Goal: Register for event/course

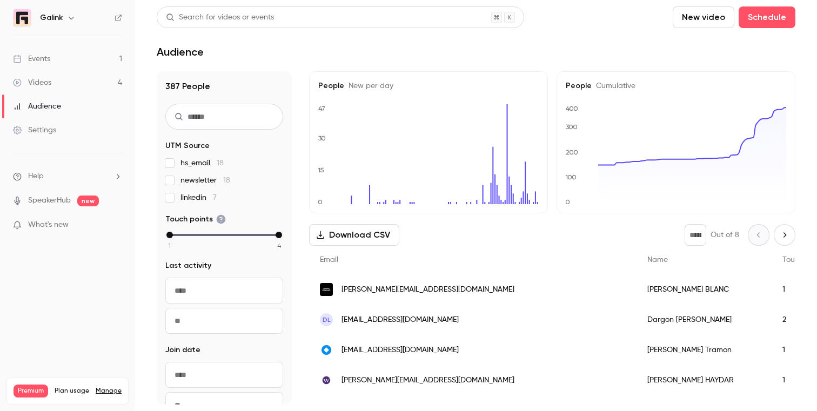
click at [82, 53] on link "Events 1" at bounding box center [67, 59] width 135 height 24
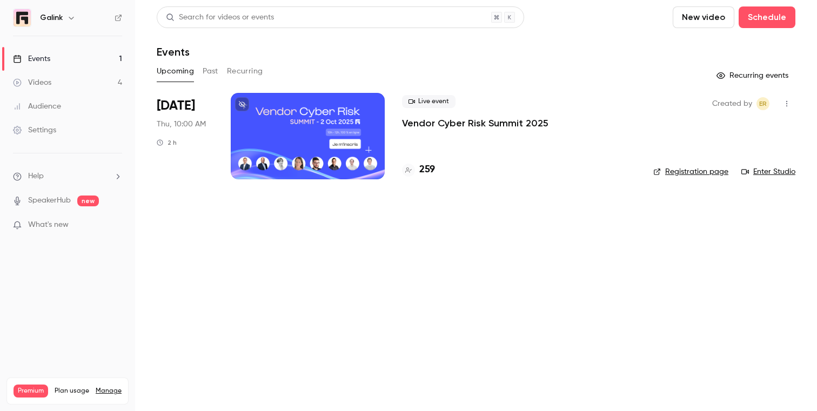
click at [453, 117] on p "Vendor Cyber Risk Summit 2025" at bounding box center [475, 123] width 146 height 13
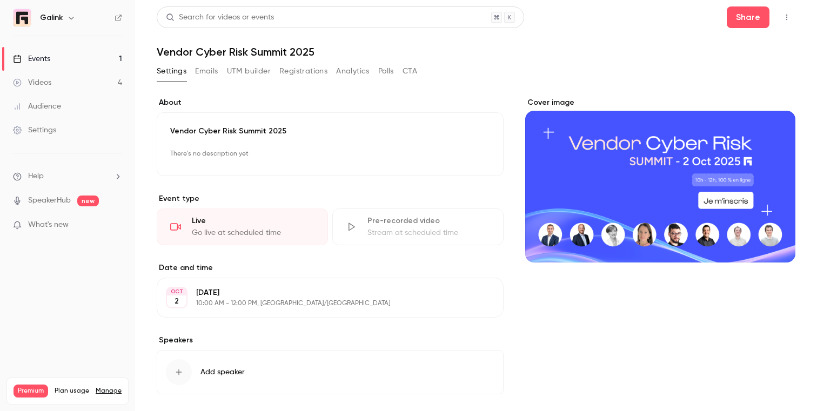
click at [103, 52] on link "Events 1" at bounding box center [67, 59] width 135 height 24
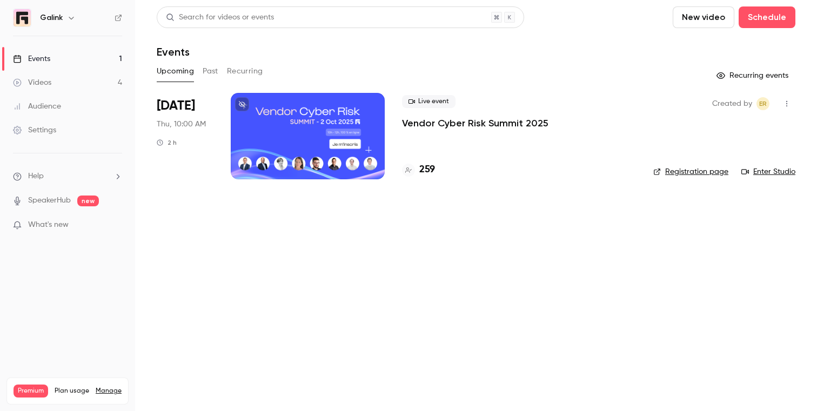
click at [407, 119] on p "Vendor Cyber Risk Summit 2025" at bounding box center [475, 123] width 146 height 13
